Goal: Task Accomplishment & Management: Manage account settings

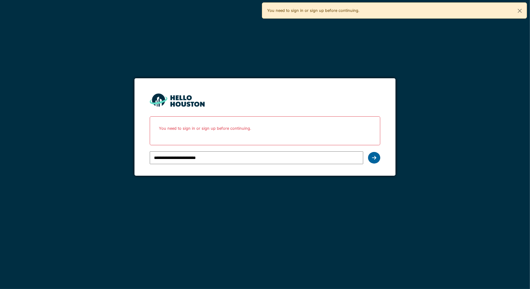
click at [373, 159] on icon at bounding box center [374, 158] width 4 height 5
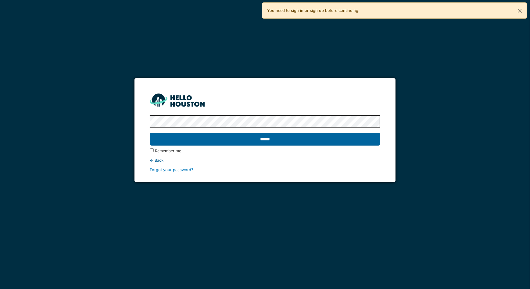
click at [224, 140] on input "******" at bounding box center [265, 139] width 231 height 13
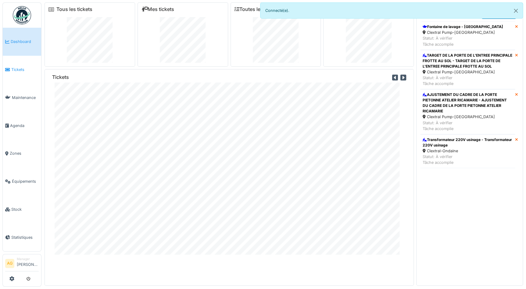
click at [15, 64] on link "Tickets" at bounding box center [22, 70] width 38 height 28
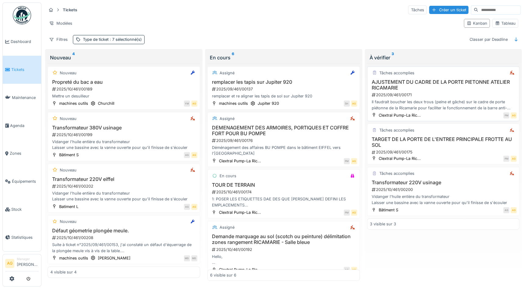
scroll to position [3, 0]
click at [423, 92] on div "2025/09/461/00171" at bounding box center [444, 95] width 146 height 6
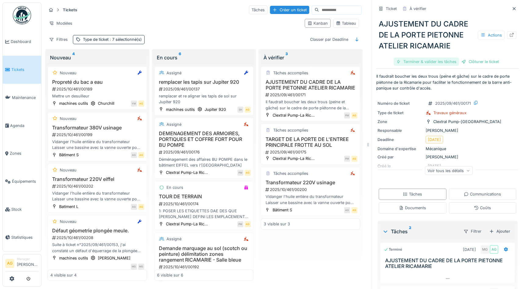
click at [425, 59] on div "Terminer & valider les tâches" at bounding box center [426, 62] width 65 height 8
click at [434, 59] on div "Clôturer le ticket" at bounding box center [447, 62] width 42 height 8
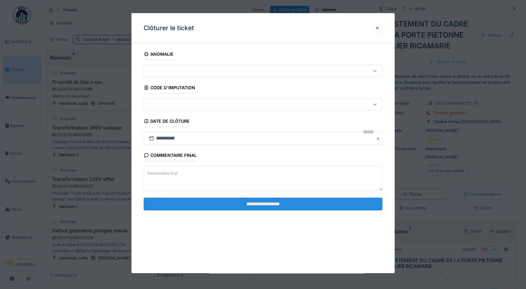
click at [253, 203] on input "**********" at bounding box center [263, 204] width 239 height 13
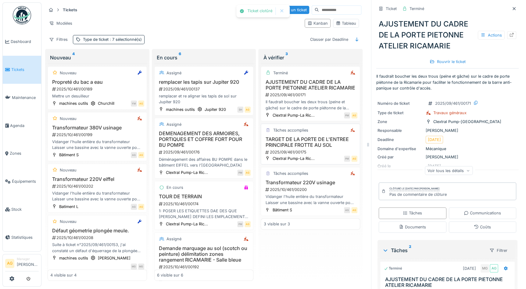
click at [309, 148] on h3 "TARGET DE LA PORTE DE L'ENTREE PRINCIPALE FROTTE AU SOL" at bounding box center [310, 143] width 94 height 12
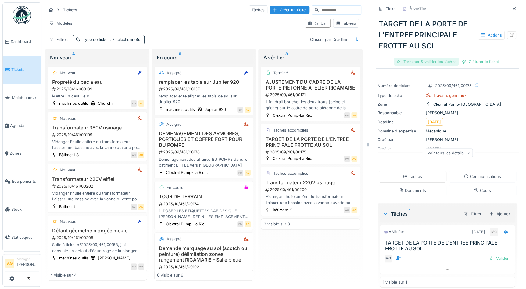
click at [430, 66] on div "Terminer & valider les tâches" at bounding box center [426, 62] width 65 height 8
click at [444, 61] on div "Clôturer le ticket" at bounding box center [447, 62] width 42 height 8
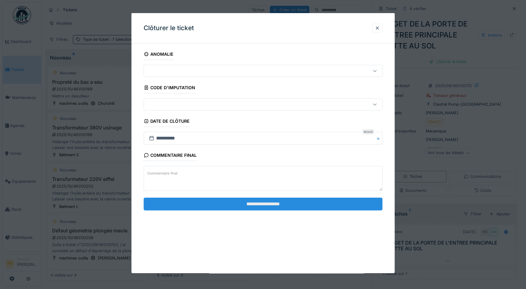
click at [280, 202] on input "**********" at bounding box center [263, 204] width 239 height 13
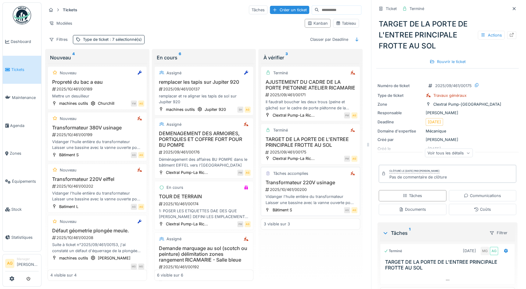
click at [301, 186] on h3 "Transformateur 220V usinage" at bounding box center [310, 183] width 94 height 6
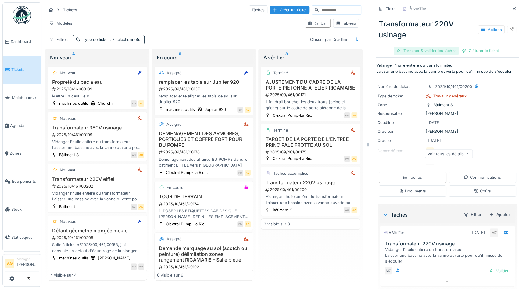
click at [413, 50] on div "Terminer & valider les tâches" at bounding box center [426, 51] width 65 height 8
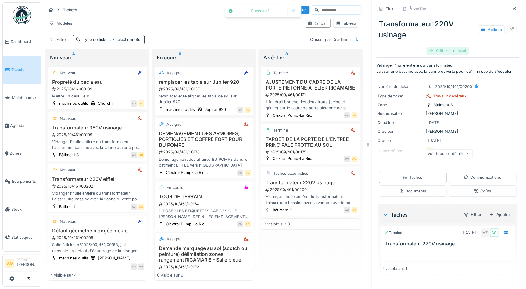
click at [449, 51] on div "Clôturer le ticket" at bounding box center [447, 51] width 42 height 8
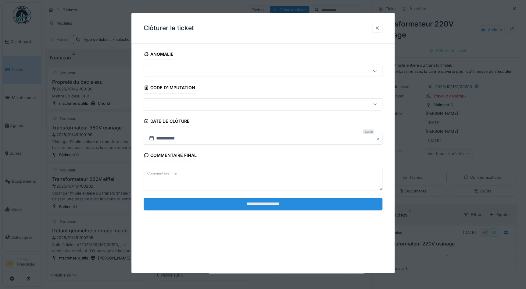
click at [291, 205] on input "**********" at bounding box center [263, 204] width 239 height 13
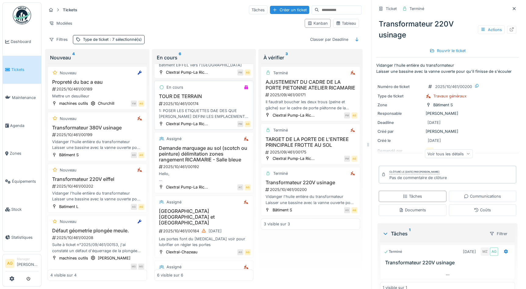
scroll to position [122, 0]
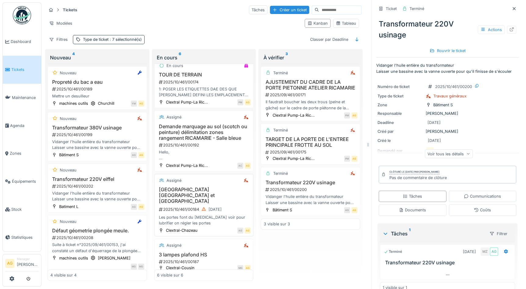
click at [188, 195] on h3 "Salle de réunion occident et orient Chazeau" at bounding box center [204, 196] width 94 height 18
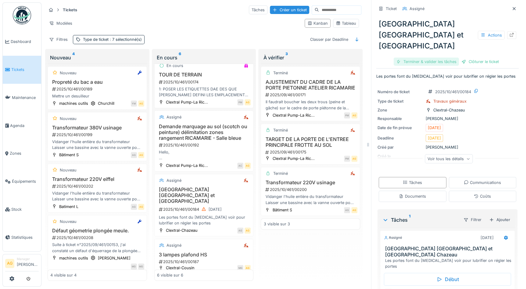
click at [434, 58] on div "Terminer & valider les tâches" at bounding box center [426, 62] width 65 height 8
click at [449, 58] on div "Clôturer le ticket" at bounding box center [447, 62] width 42 height 8
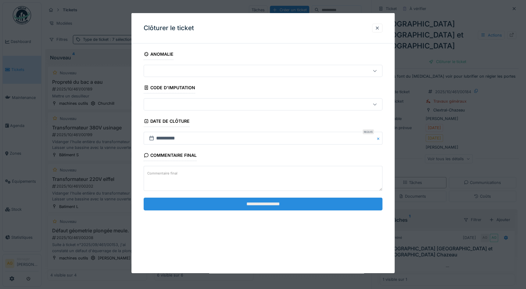
click at [285, 205] on input "**********" at bounding box center [263, 204] width 239 height 13
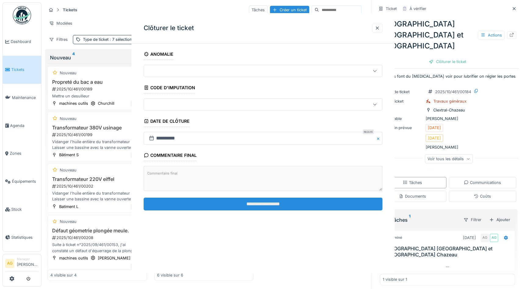
scroll to position [120, 0]
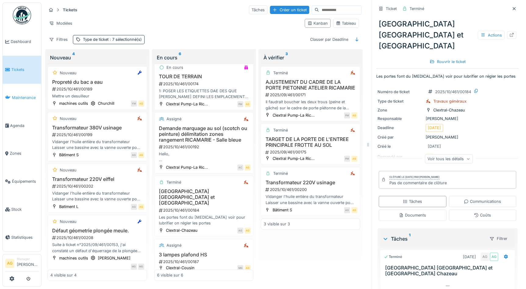
click at [23, 96] on span "Maintenance" at bounding box center [25, 98] width 27 height 6
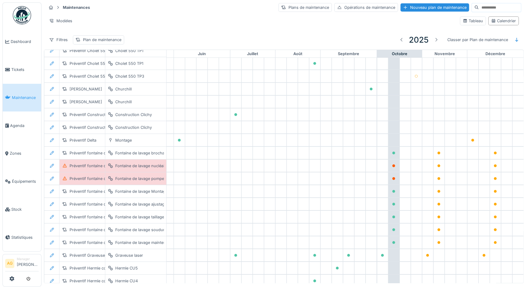
scroll to position [748, 253]
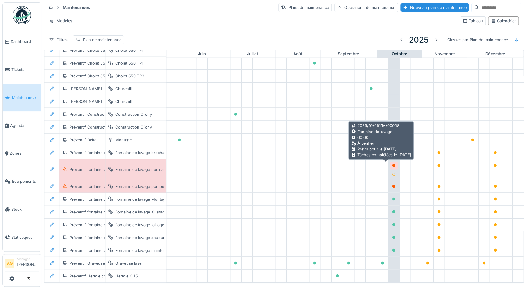
click at [392, 164] on icon at bounding box center [393, 165] width 3 height 3
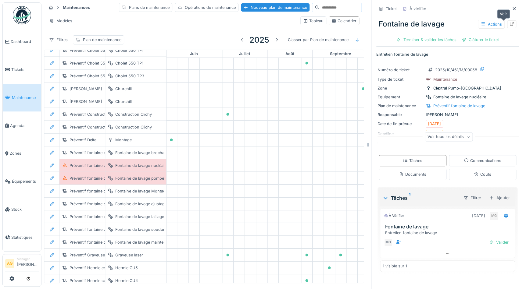
click at [509, 24] on icon at bounding box center [511, 24] width 5 height 4
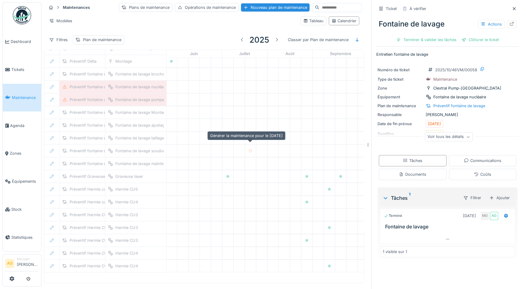
scroll to position [834, 253]
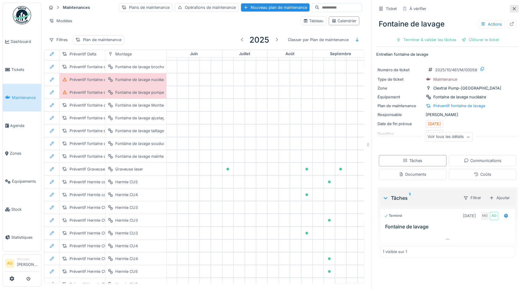
click at [512, 8] on icon at bounding box center [514, 9] width 5 height 4
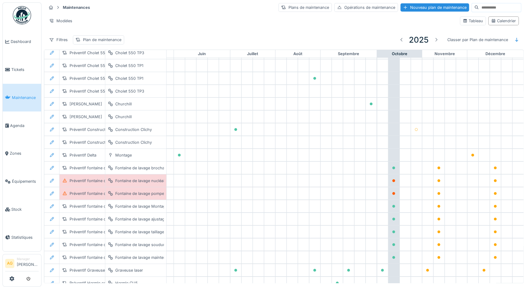
scroll to position [723, 253]
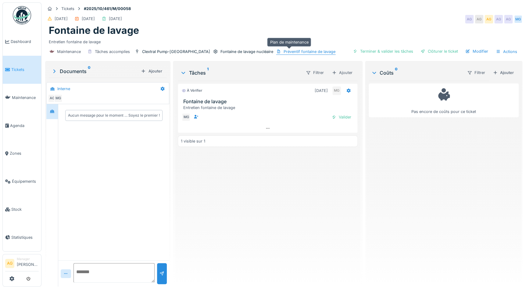
click at [284, 53] on div "Préventif fontaine de lavage" at bounding box center [310, 52] width 52 height 6
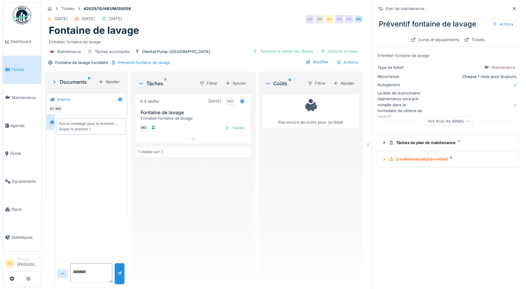
scroll to position [4, 0]
click at [417, 142] on div "Tâches du plan de maintenance 1" at bounding box center [450, 143] width 122 height 6
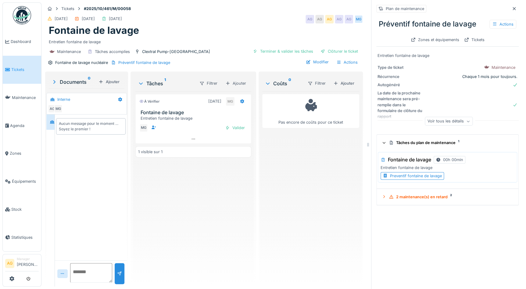
click at [403, 173] on div "Preventif fontaine de lavage" at bounding box center [416, 176] width 52 height 6
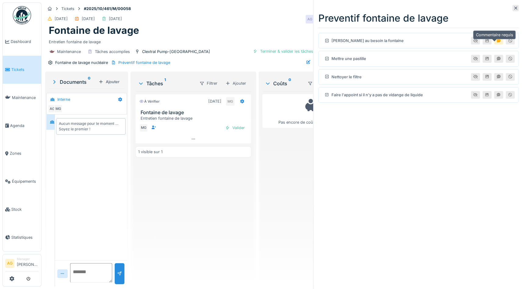
click at [497, 41] on icon at bounding box center [499, 41] width 4 height 4
click at [513, 8] on icon at bounding box center [515, 8] width 5 height 4
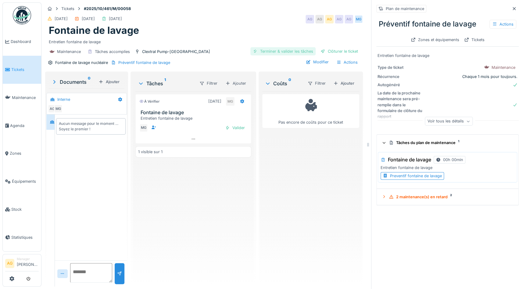
click at [288, 50] on div "Terminer & valider les tâches" at bounding box center [282, 51] width 65 height 8
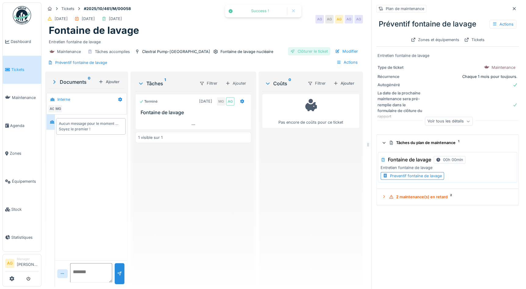
click at [316, 50] on div "Clôturer le ticket" at bounding box center [309, 51] width 42 height 8
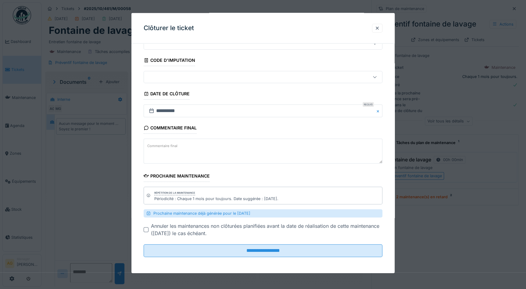
scroll to position [4, 0]
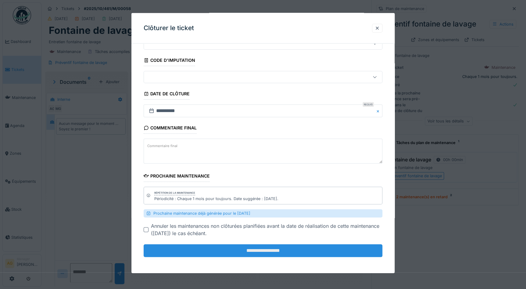
click at [252, 250] on input "**********" at bounding box center [263, 251] width 239 height 13
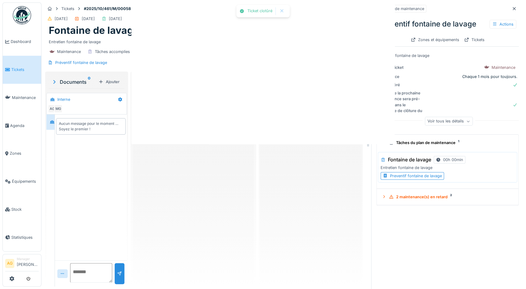
scroll to position [0, 0]
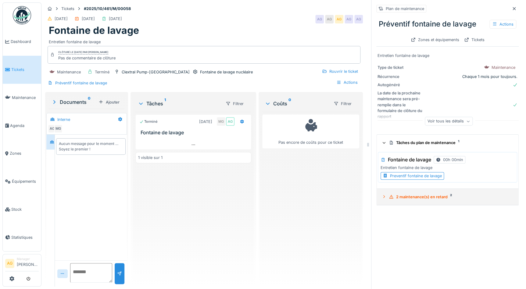
click at [400, 194] on div "2 maintenance(s) en retard 2" at bounding box center [450, 197] width 122 height 6
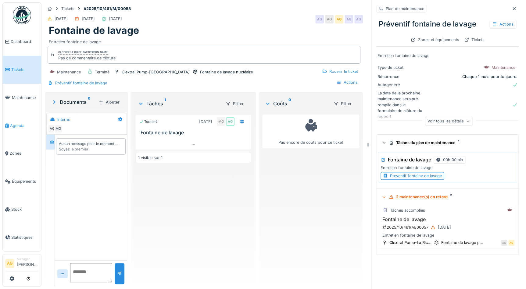
click at [18, 123] on span "Agenda" at bounding box center [24, 126] width 29 height 6
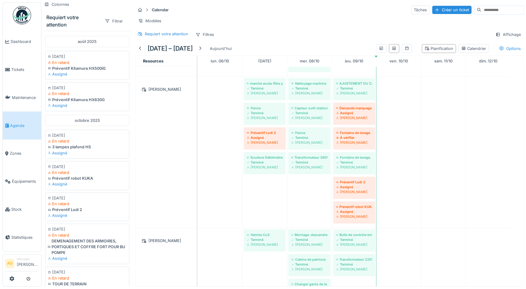
scroll to position [111, 0]
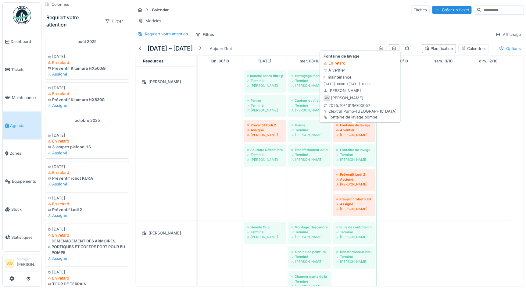
click at [357, 133] on div "À vérifier" at bounding box center [354, 130] width 36 height 5
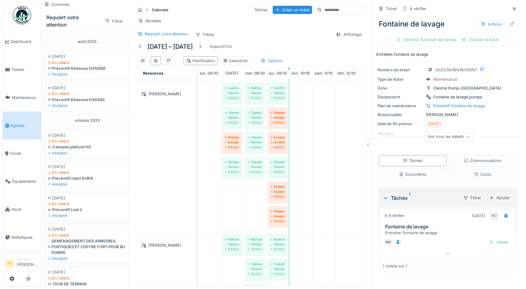
click at [466, 137] on icon at bounding box center [468, 137] width 4 height 3
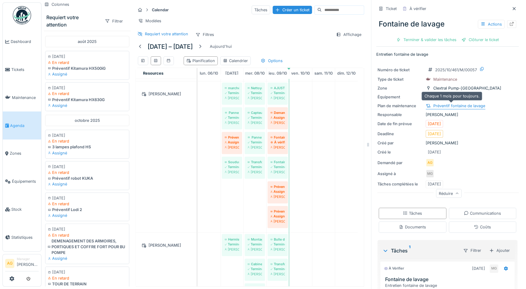
click at [439, 103] on div "Préventif fontaine de lavage" at bounding box center [459, 106] width 52 height 6
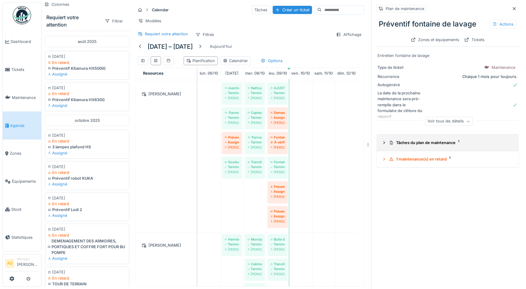
click at [425, 140] on div "Tâches du plan de maintenance 1" at bounding box center [450, 143] width 122 height 6
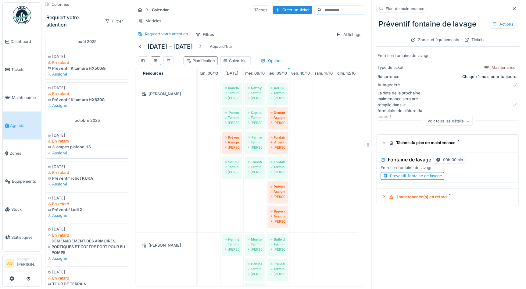
click at [408, 173] on div "Preventif fontaine de lavage" at bounding box center [416, 176] width 52 height 6
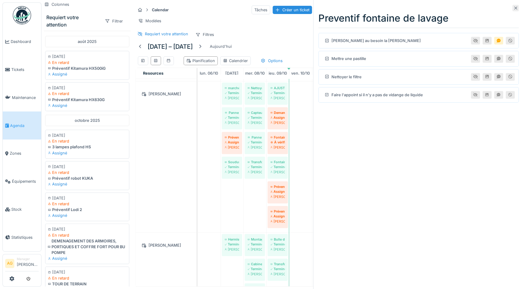
click at [513, 8] on icon at bounding box center [515, 8] width 5 height 4
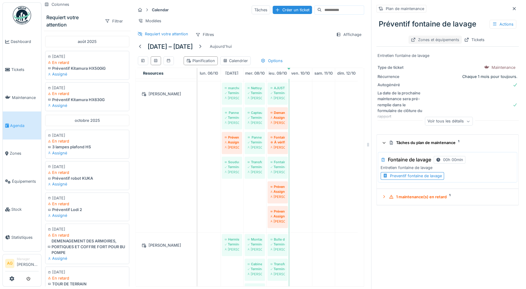
click at [437, 39] on div "Zones et équipements" at bounding box center [434, 40] width 53 height 8
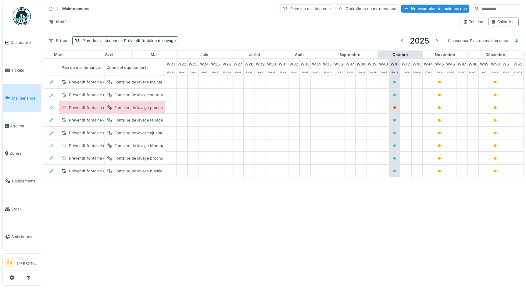
scroll to position [0, 253]
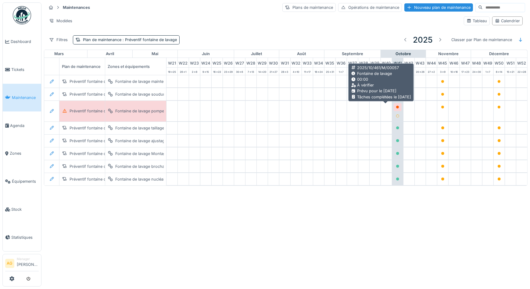
click at [396, 106] on icon at bounding box center [398, 107] width 4 height 3
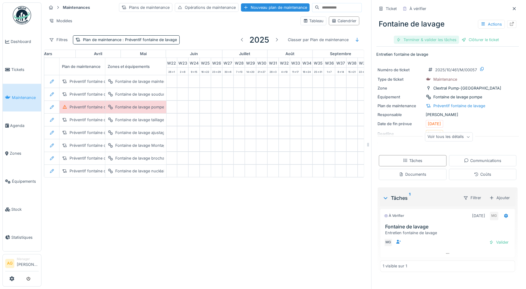
click at [444, 40] on div "Terminer & valider les tâches" at bounding box center [426, 40] width 65 height 8
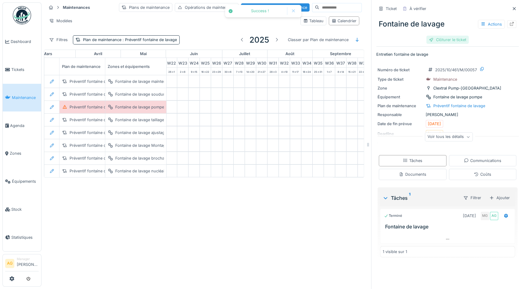
click at [447, 39] on div "Clôturer le ticket" at bounding box center [447, 40] width 42 height 8
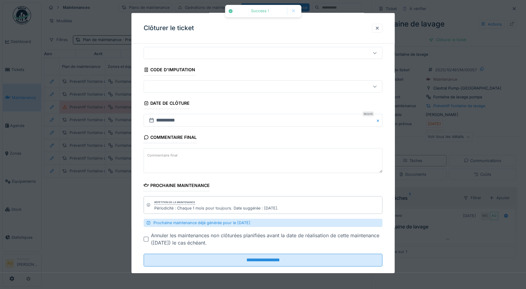
scroll to position [27, 0]
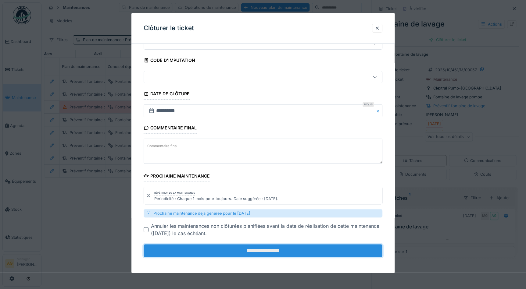
click at [253, 252] on input "**********" at bounding box center [263, 251] width 239 height 13
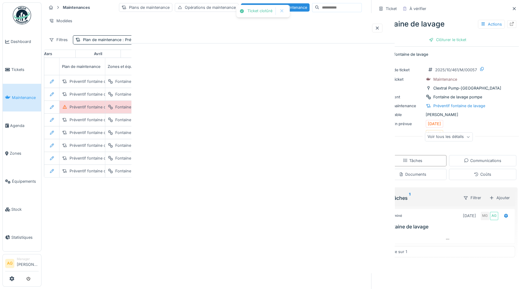
scroll to position [0, 0]
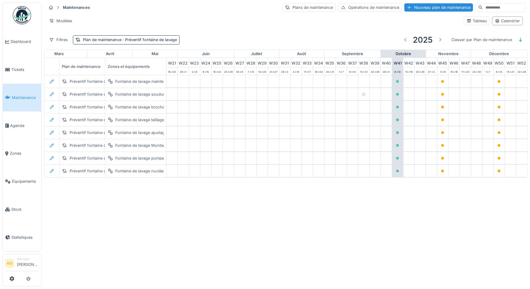
scroll to position [0, 253]
click at [22, 99] on link "Maintenance" at bounding box center [22, 98] width 38 height 28
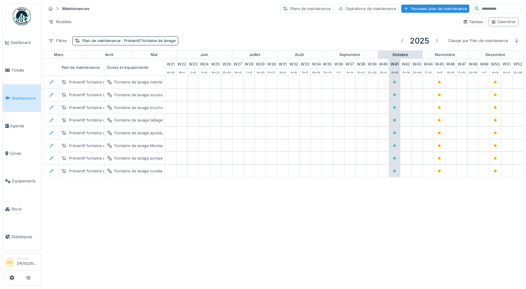
scroll to position [0, 253]
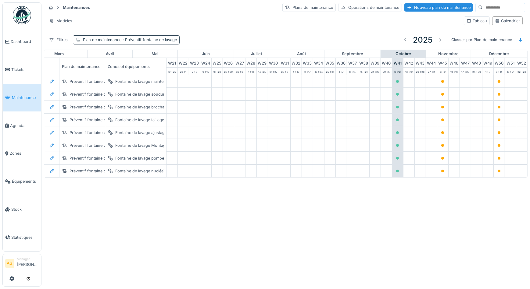
click at [113, 38] on div "Plan de maintenance : Préventif fontaine de lavage" at bounding box center [130, 40] width 94 height 6
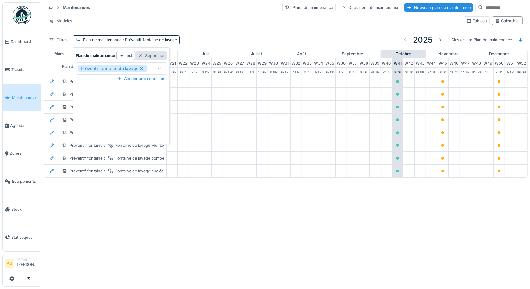
click at [139, 58] on div at bounding box center [140, 56] width 5 height 6
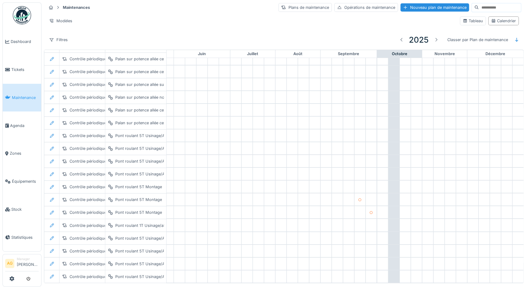
scroll to position [364, 253]
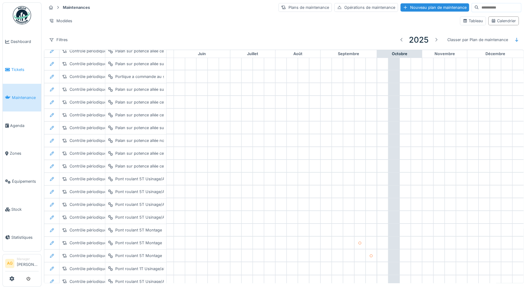
click at [13, 70] on span "Tickets" at bounding box center [24, 70] width 27 height 6
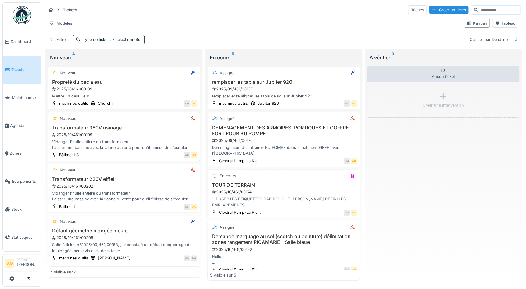
scroll to position [3, 0]
click at [14, 124] on span "Agenda" at bounding box center [24, 126] width 29 height 6
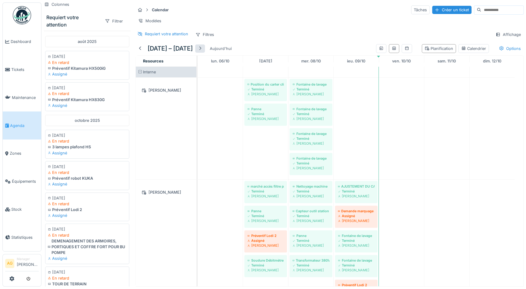
click at [202, 52] on div at bounding box center [200, 49] width 5 height 6
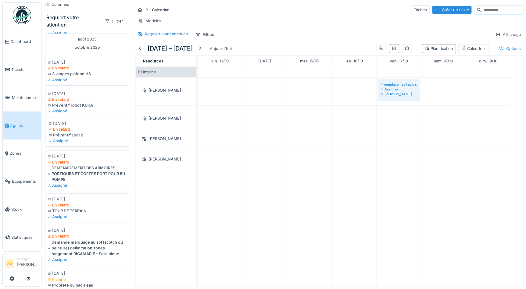
scroll to position [83, 0]
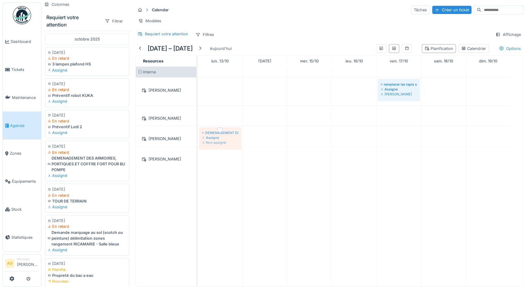
drag, startPoint x: 78, startPoint y: 166, endPoint x: 215, endPoint y: 147, distance: 137.6
click at [215, 147] on div "Colonnes Requiert votre attention Filtrer [DATE] [DATE] En retard Préventif Kit…" at bounding box center [283, 144] width 485 height 289
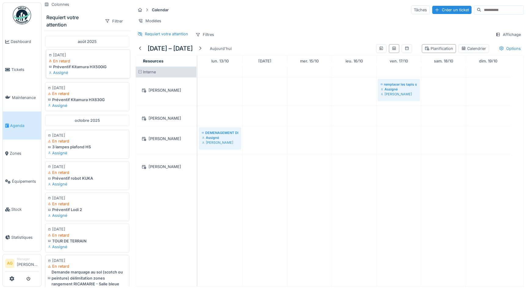
scroll to position [0, 0]
click at [20, 41] on span "Dashboard" at bounding box center [25, 42] width 28 height 6
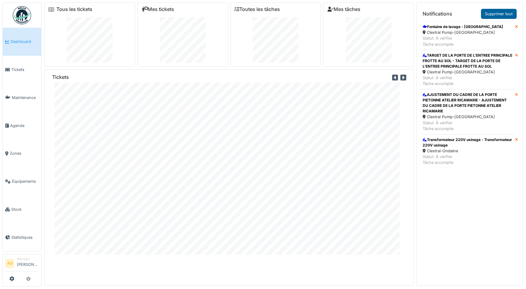
click at [489, 13] on link "Supprimer tout" at bounding box center [499, 14] width 36 height 10
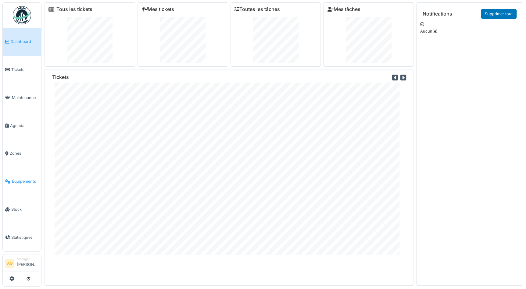
click at [16, 180] on span "Équipements" at bounding box center [25, 182] width 27 height 6
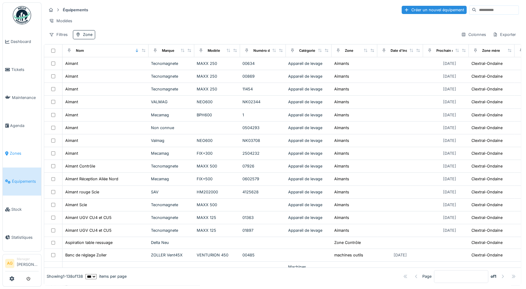
click at [16, 151] on span "Zones" at bounding box center [24, 154] width 29 height 6
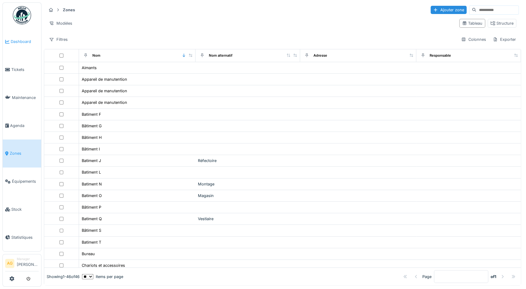
click at [18, 40] on span "Dashboard" at bounding box center [25, 42] width 28 height 6
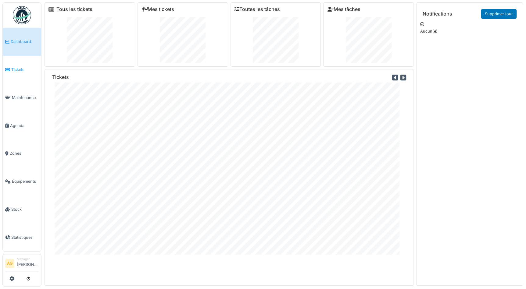
click at [21, 70] on span "Tickets" at bounding box center [24, 70] width 27 height 6
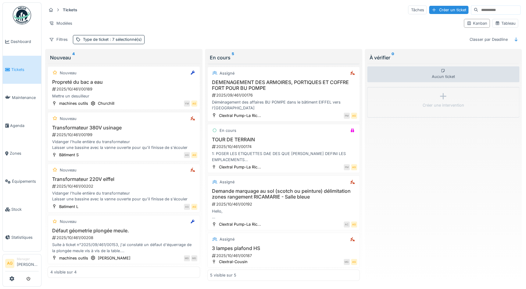
scroll to position [3, 0]
click at [115, 235] on div "2025/10/461/00208" at bounding box center [125, 238] width 146 height 6
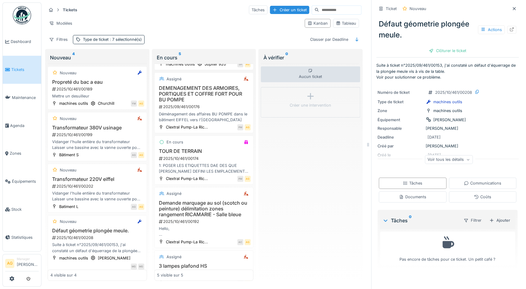
click at [463, 159] on div "Voir tous les détails" at bounding box center [449, 159] width 48 height 9
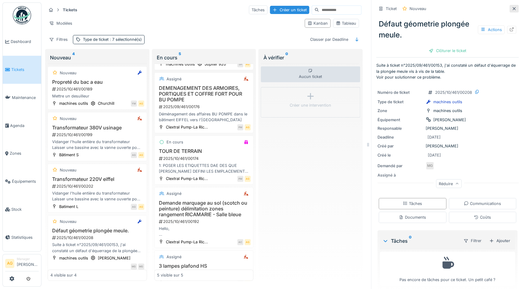
click at [513, 7] on icon at bounding box center [514, 8] width 3 height 3
